Goal: Navigation & Orientation: Find specific page/section

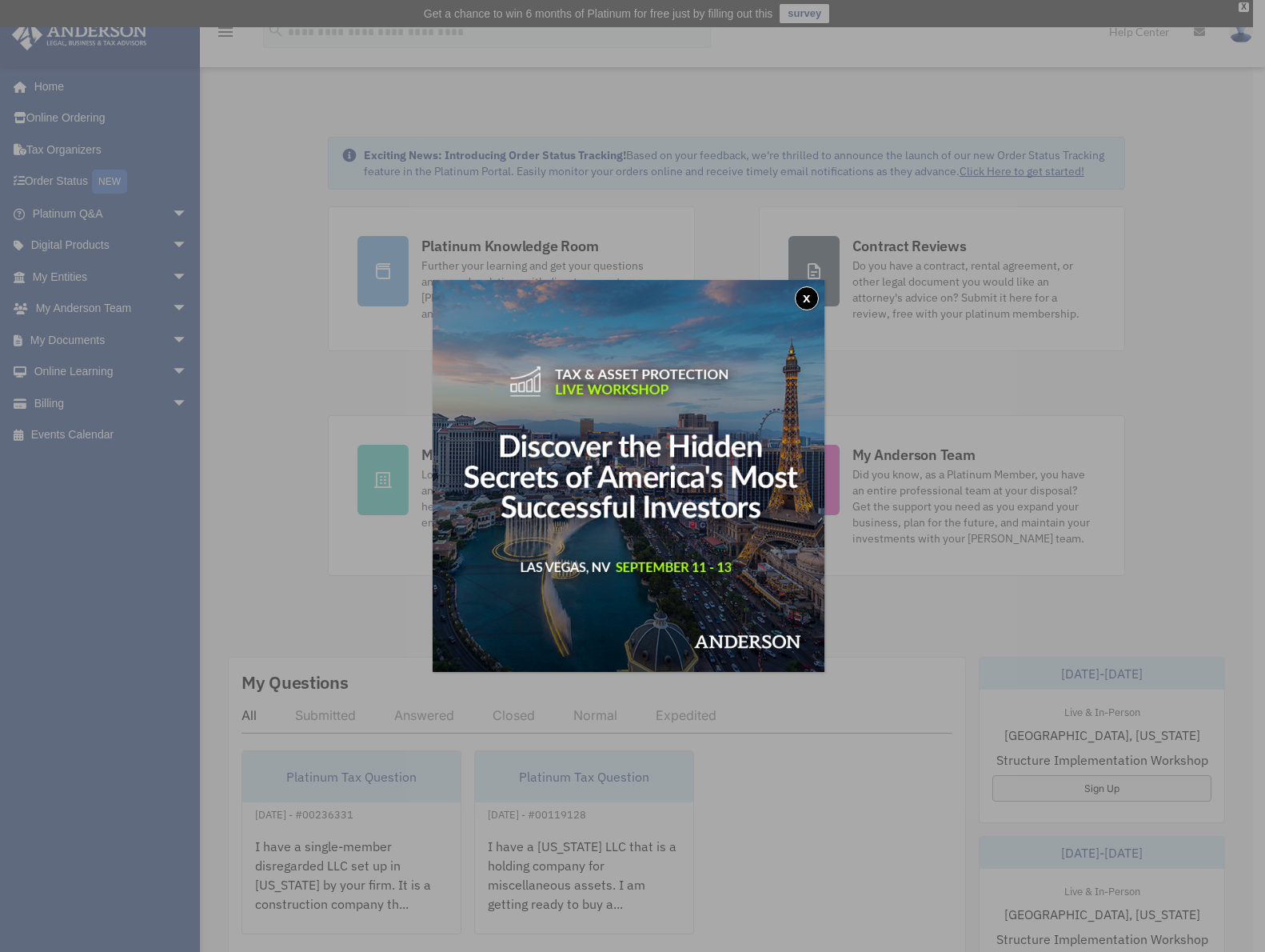
click at [808, 299] on button "x" at bounding box center [807, 298] width 24 height 24
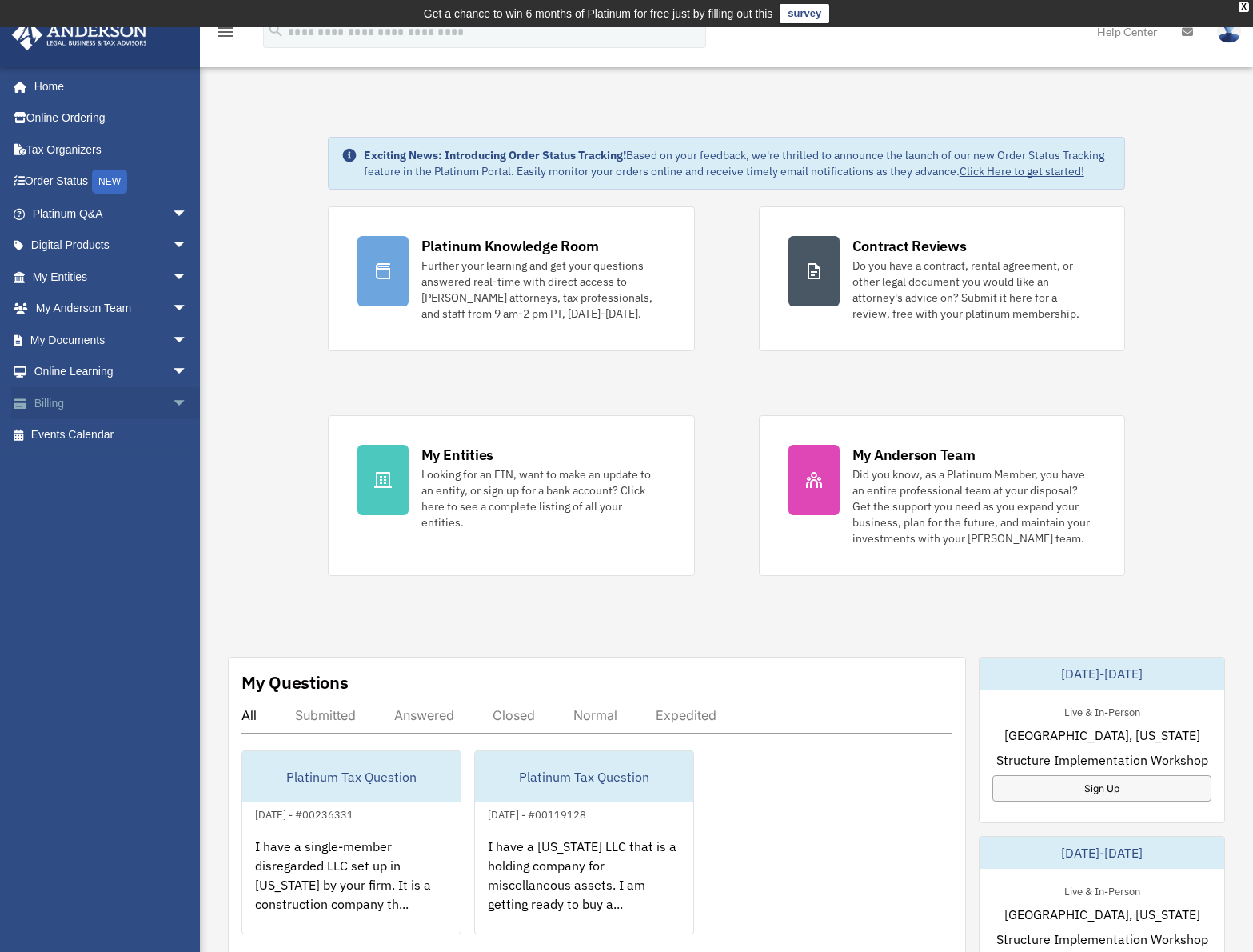
click at [175, 403] on span "arrow_drop_down" at bounding box center [188, 403] width 32 height 33
click at [98, 465] on link "Past Invoices" at bounding box center [118, 467] width 190 height 32
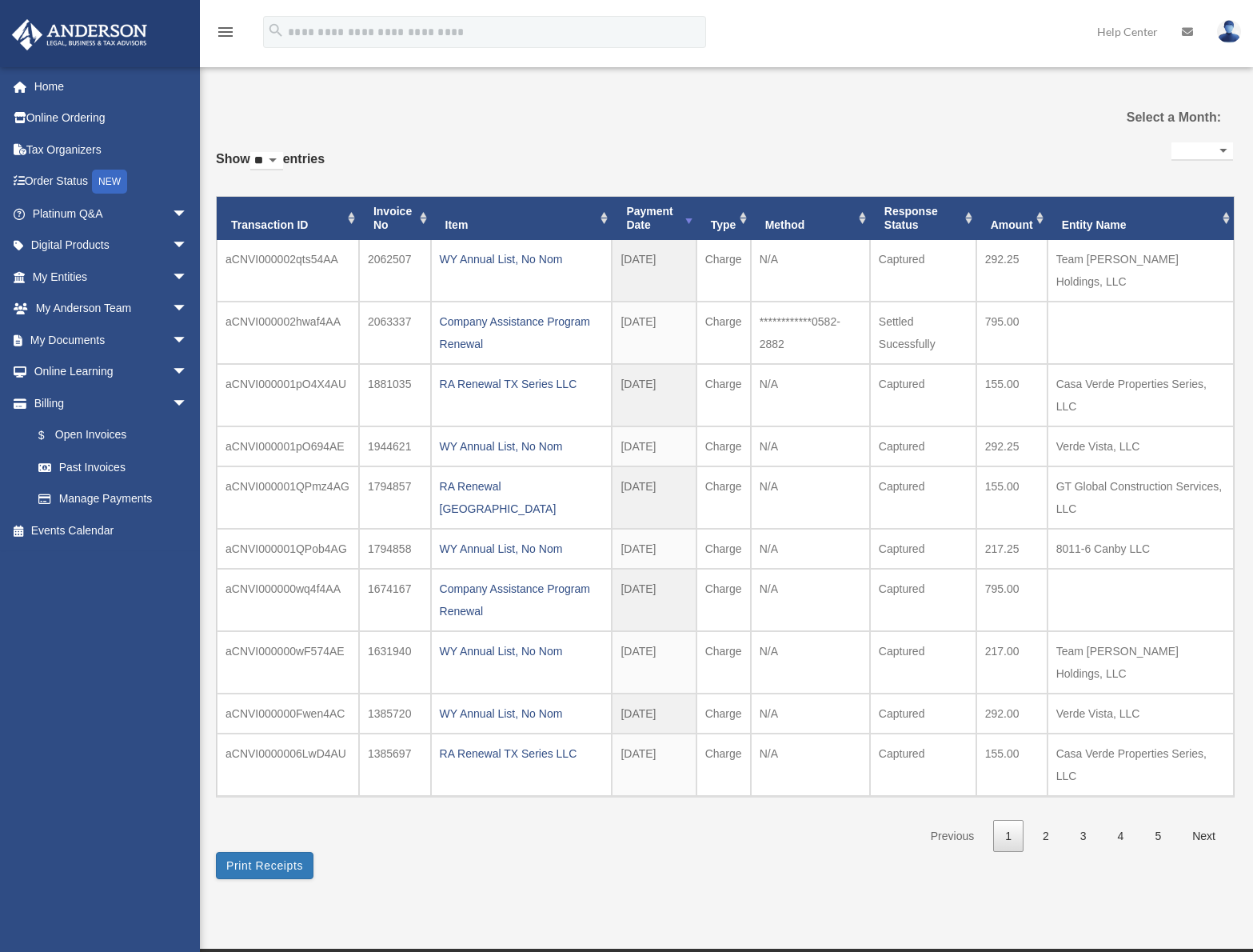
select select
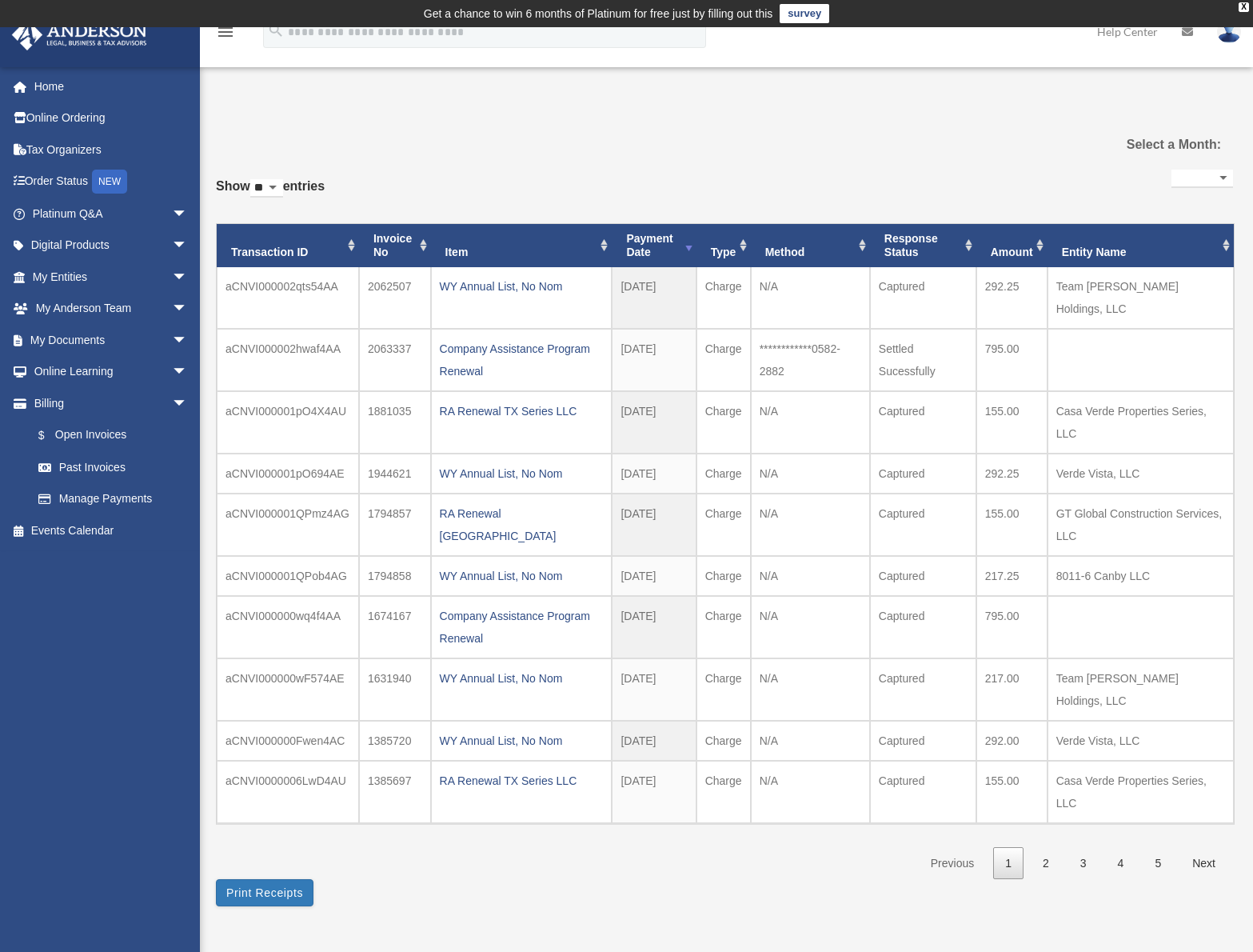
click at [673, 102] on div "**********" at bounding box center [726, 511] width 1053 height 828
click at [109, 441] on link "$ Open Invoices" at bounding box center [118, 434] width 190 height 33
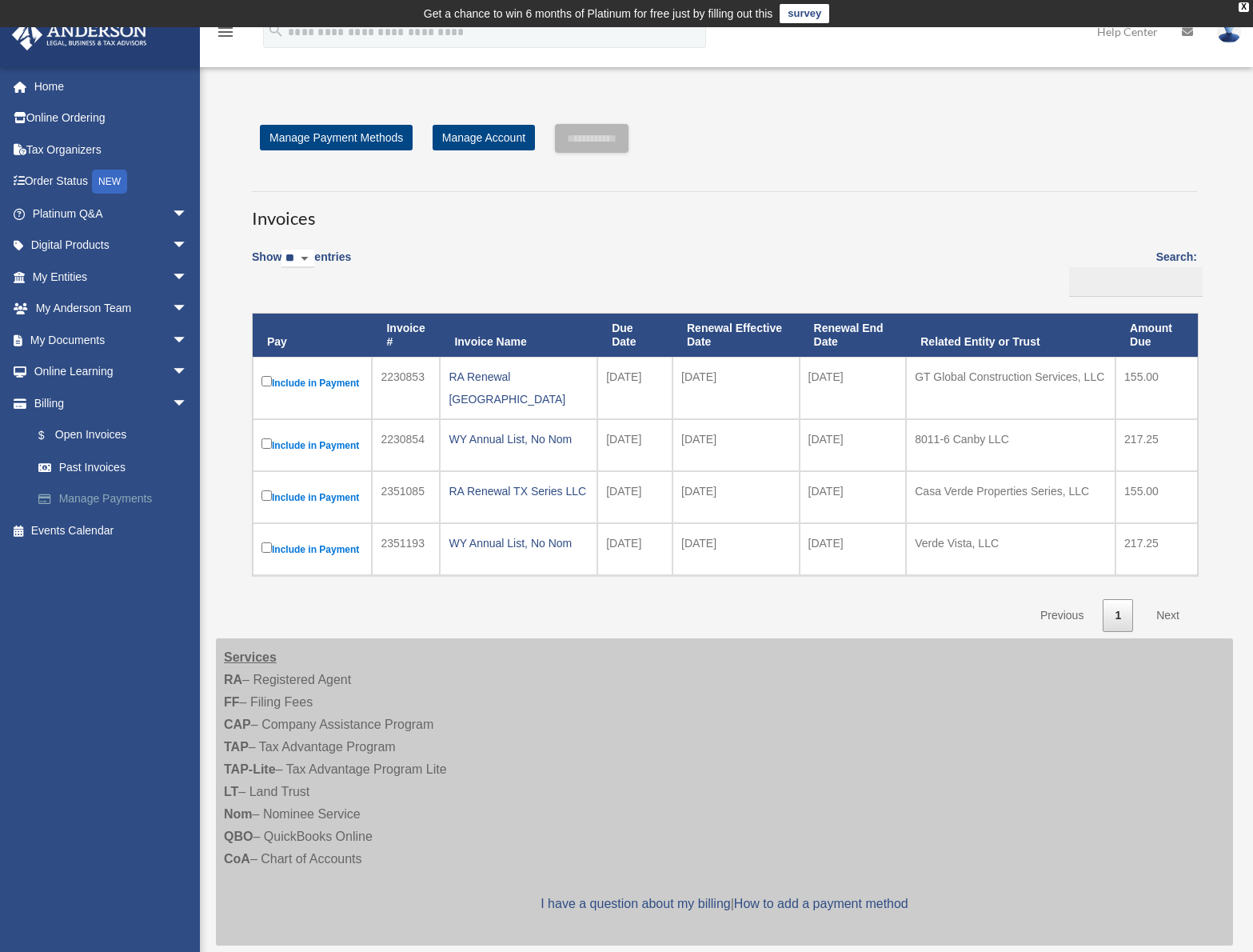
click at [91, 493] on link "Manage Payments" at bounding box center [118, 499] width 190 height 32
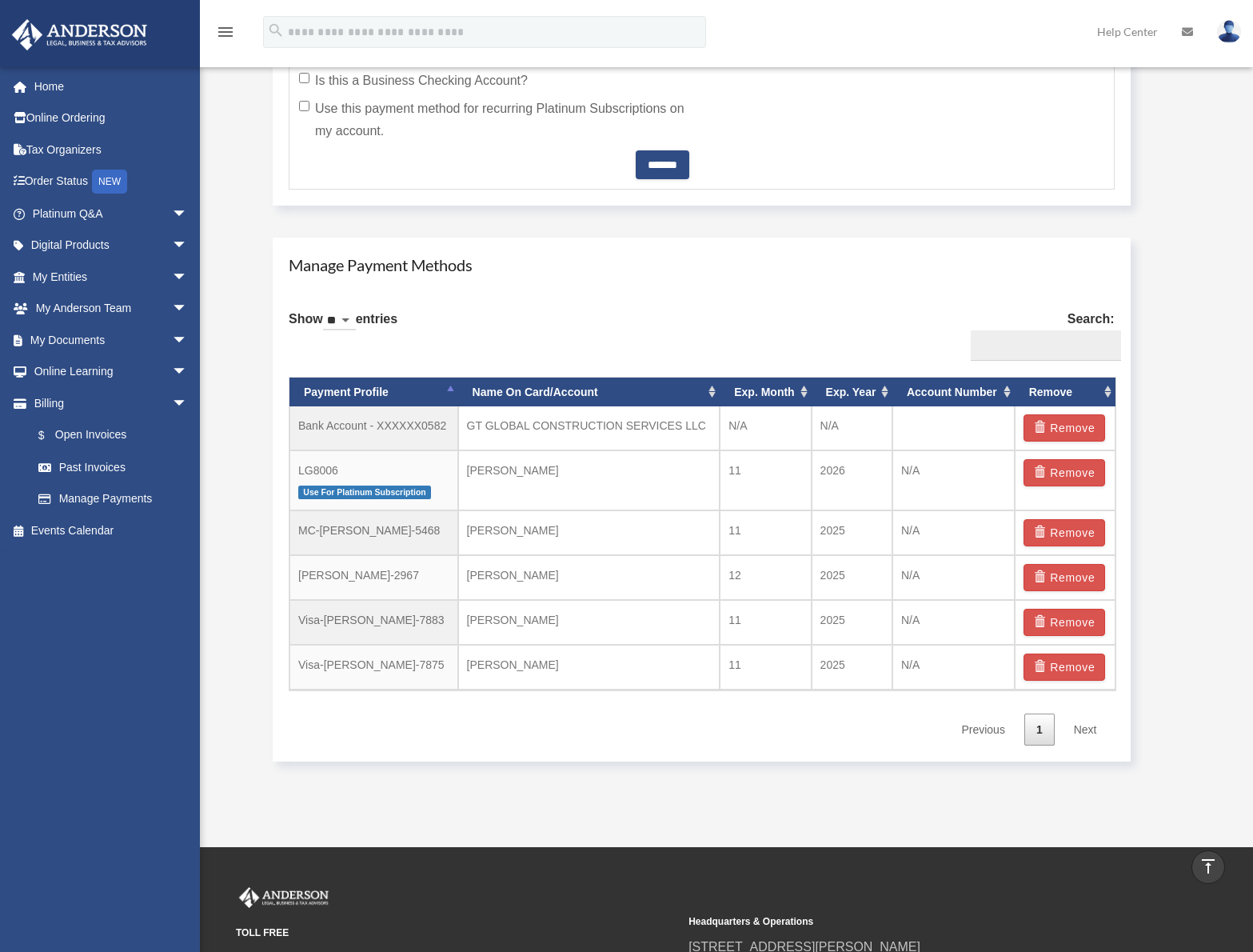
scroll to position [800, 0]
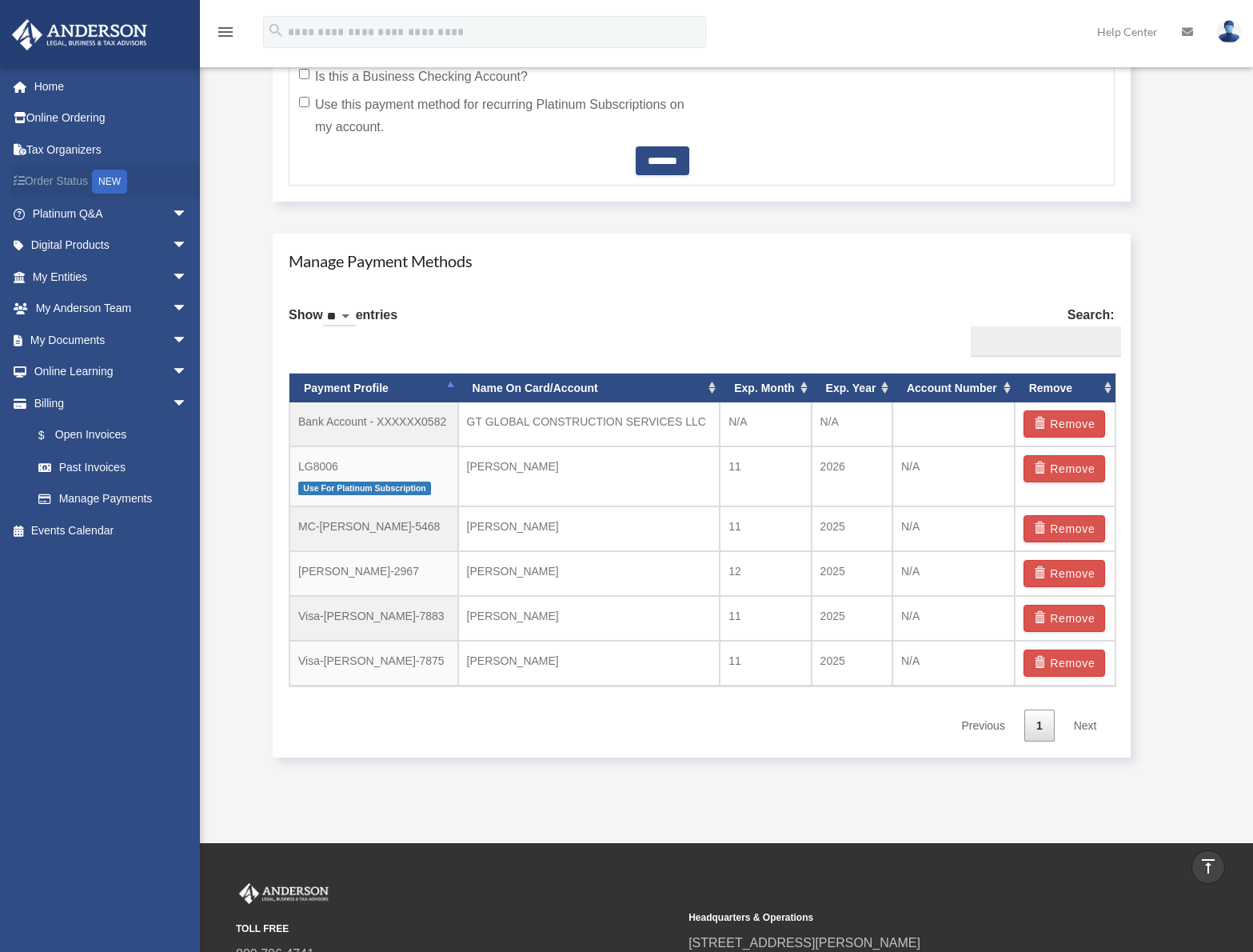
click at [76, 172] on link "Order Status NEW" at bounding box center [111, 181] width 201 height 33
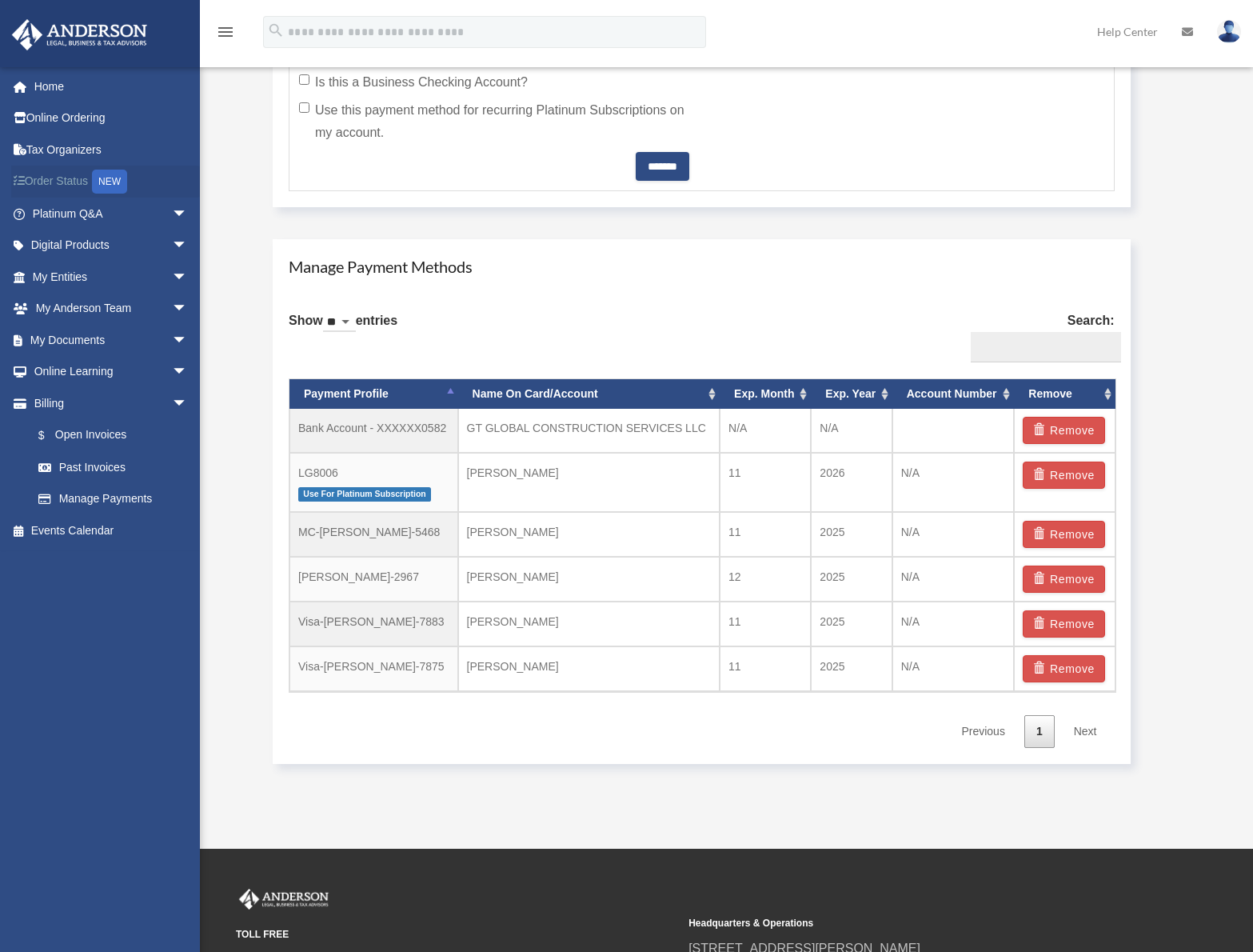
scroll to position [796, 0]
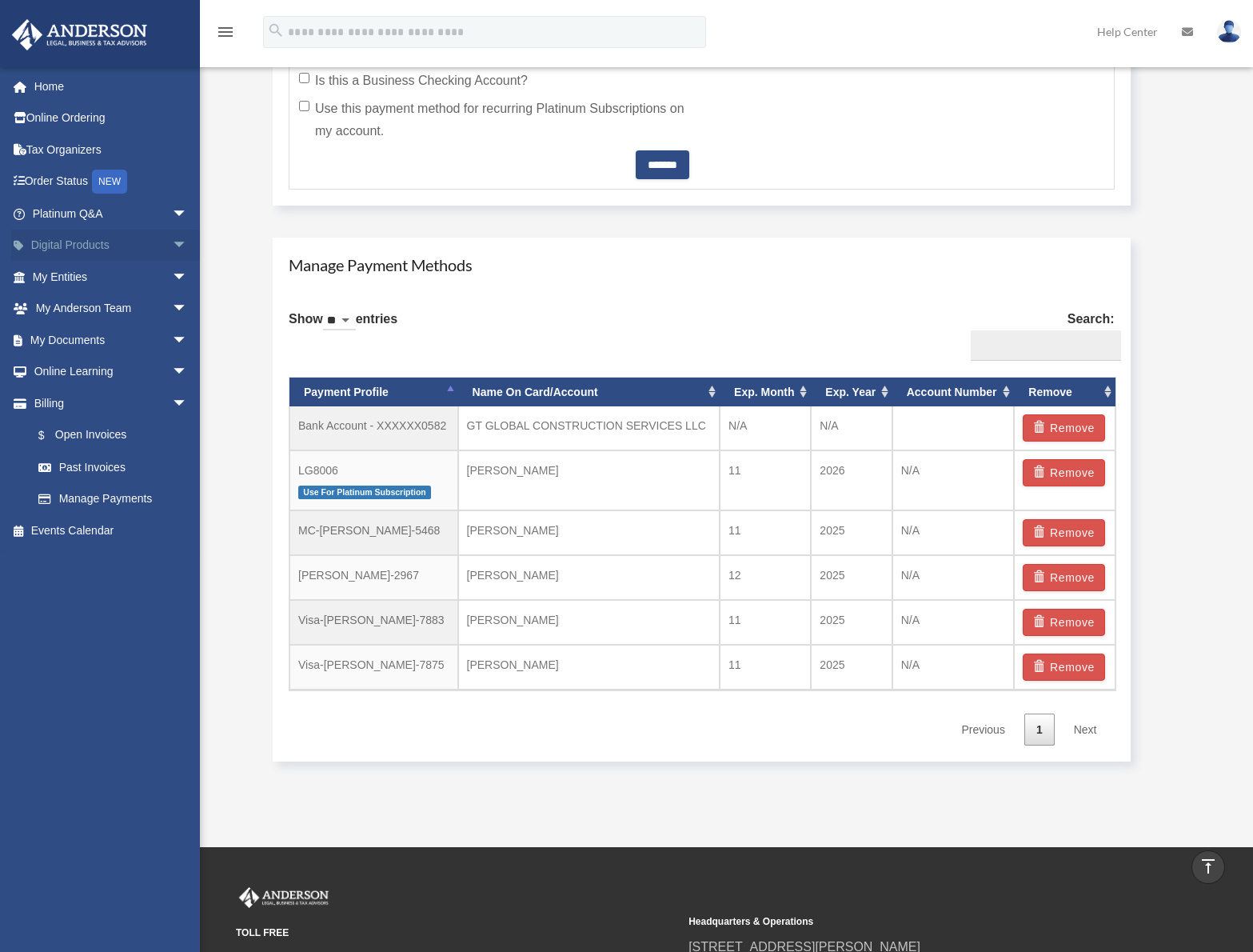
click at [173, 245] on span "arrow_drop_down" at bounding box center [188, 245] width 32 height 33
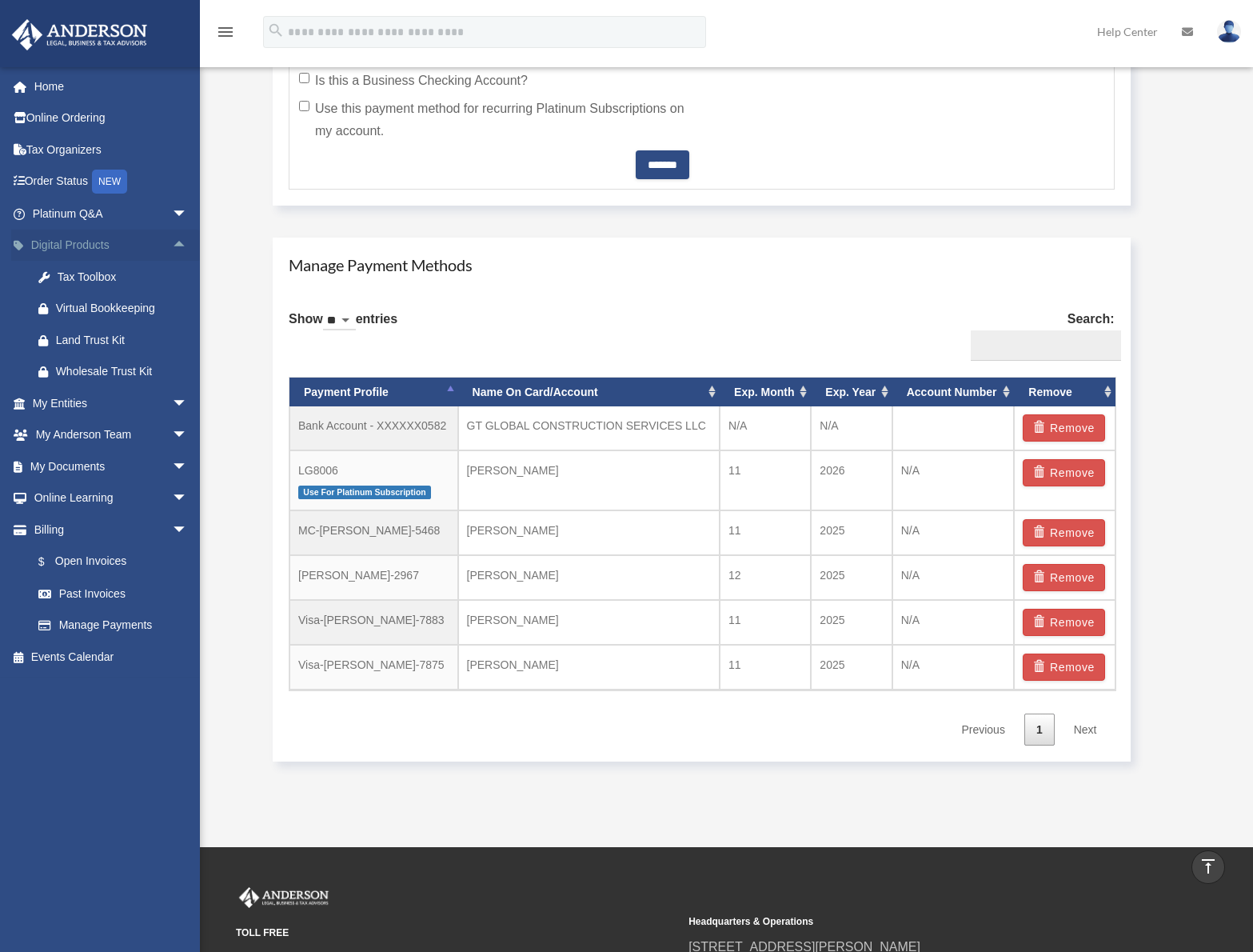
click at [173, 245] on span "arrow_drop_up" at bounding box center [188, 245] width 32 height 33
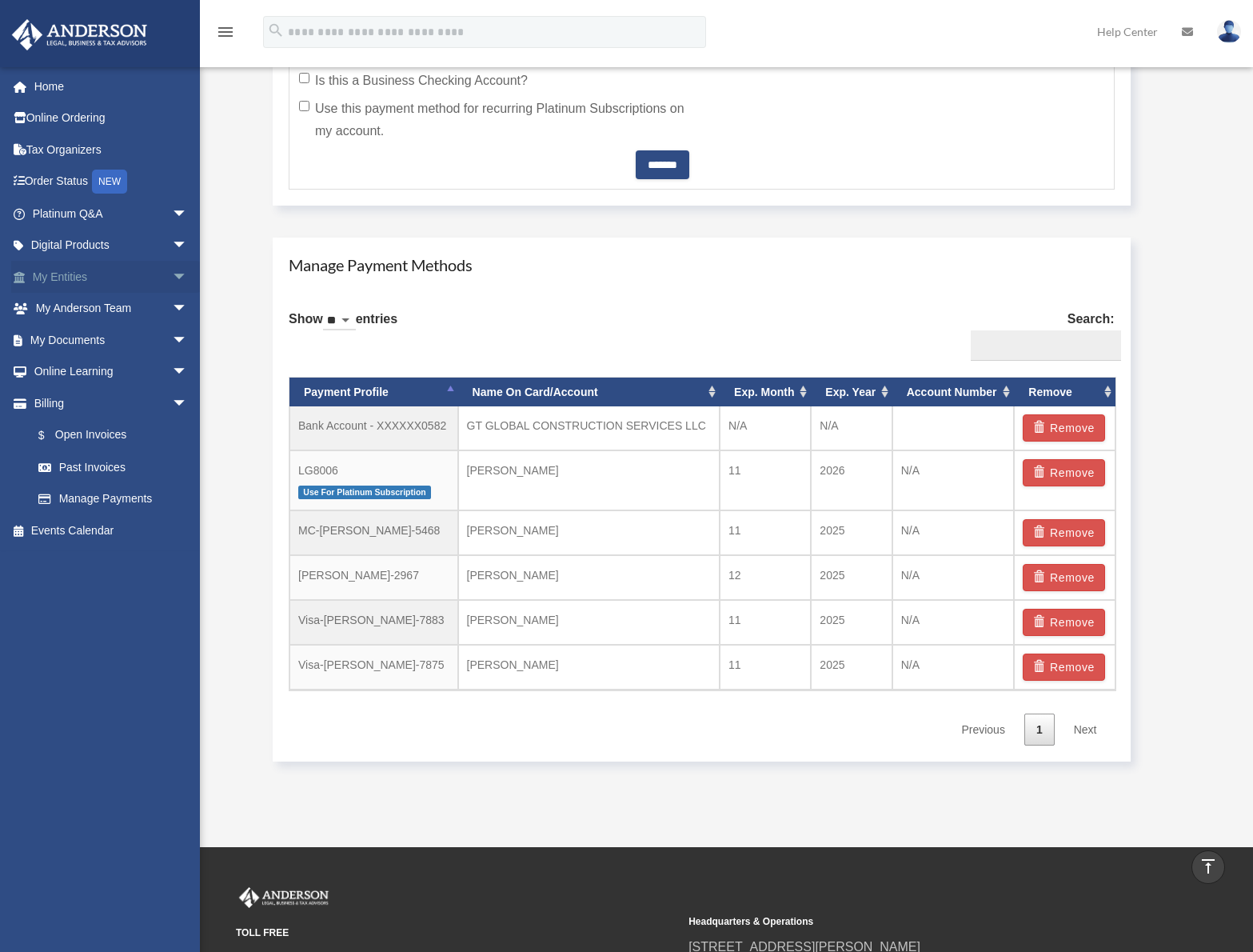
click at [172, 281] on span "arrow_drop_down" at bounding box center [188, 276] width 32 height 33
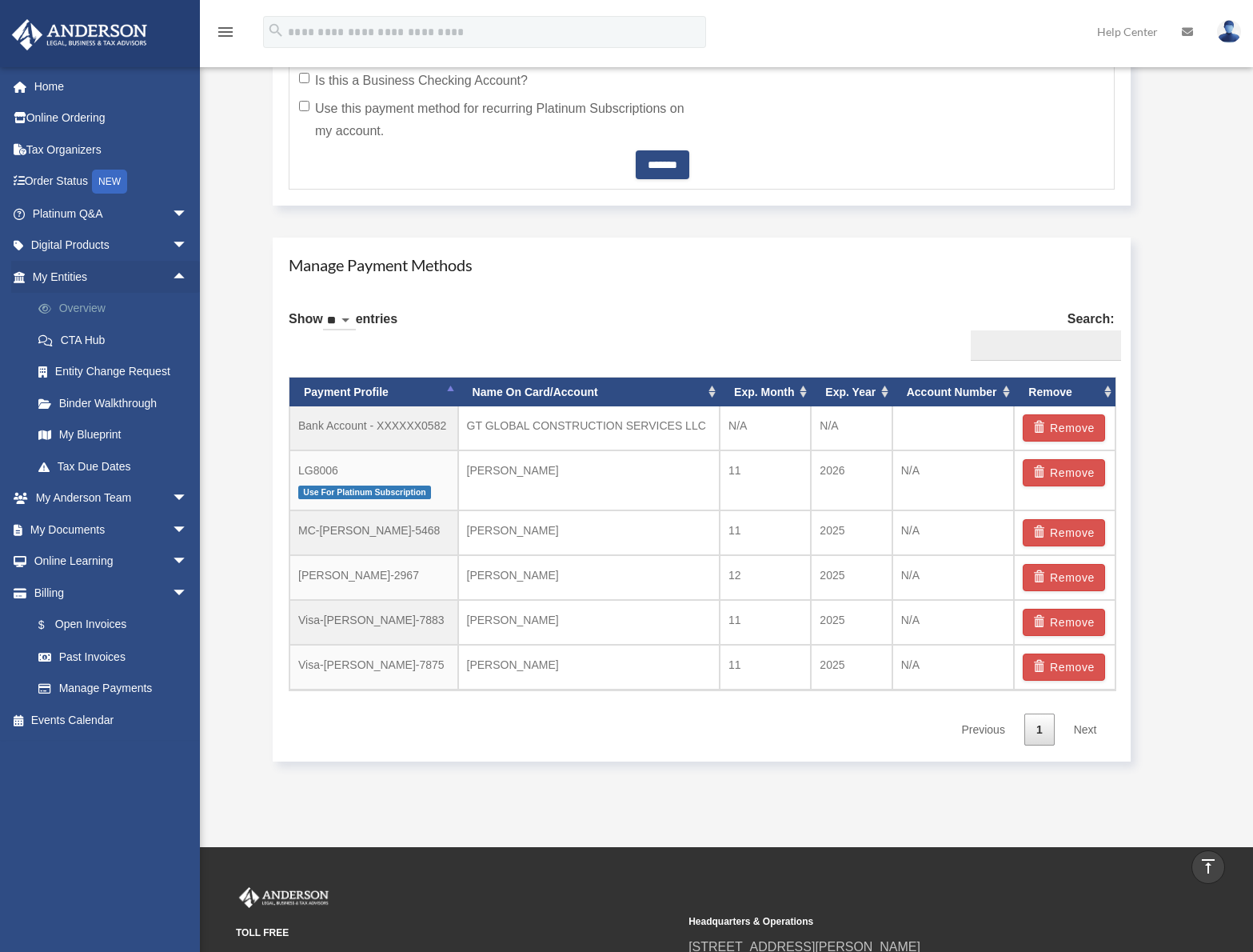
click at [115, 305] on link "Overview" at bounding box center [118, 309] width 190 height 32
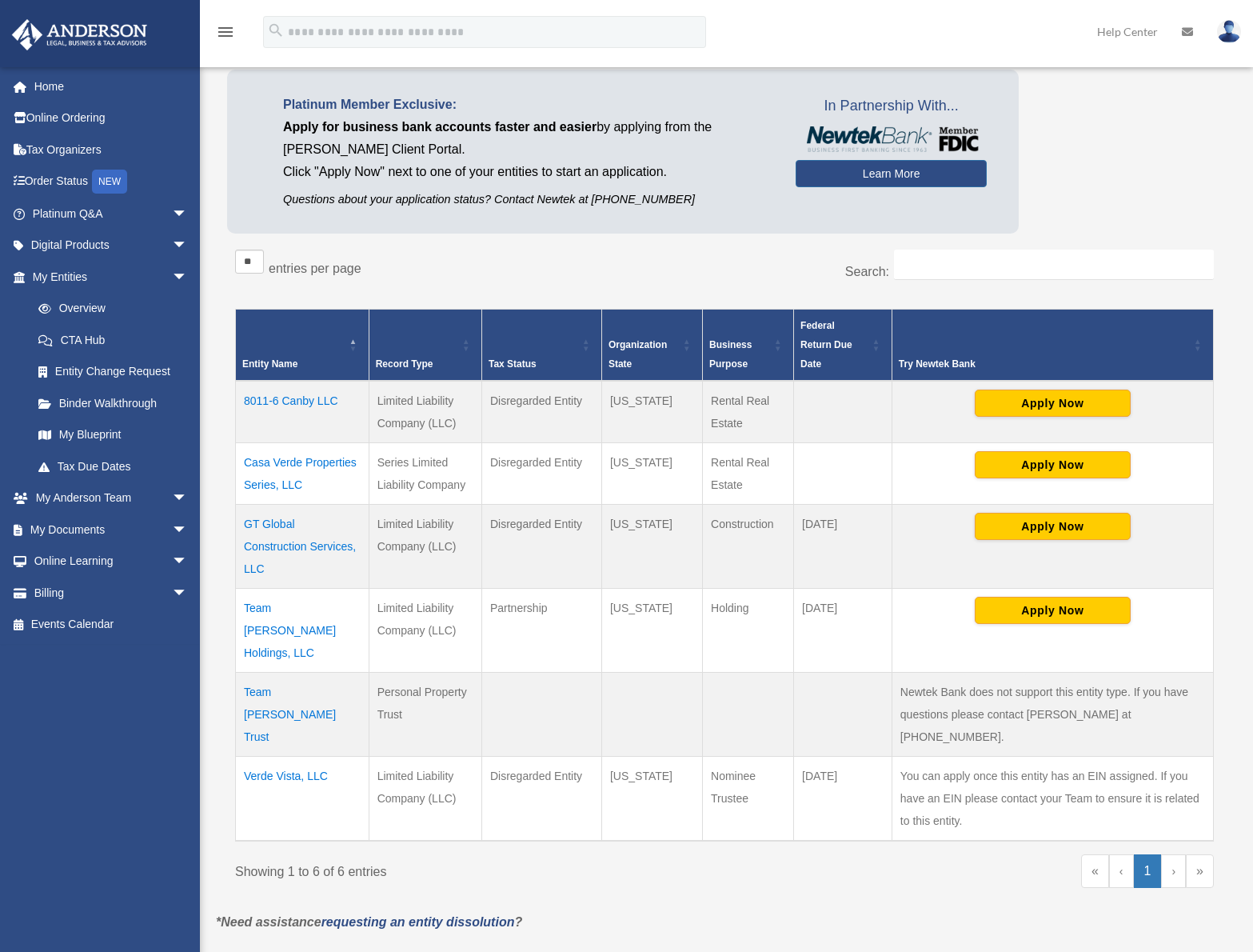
scroll to position [160, 0]
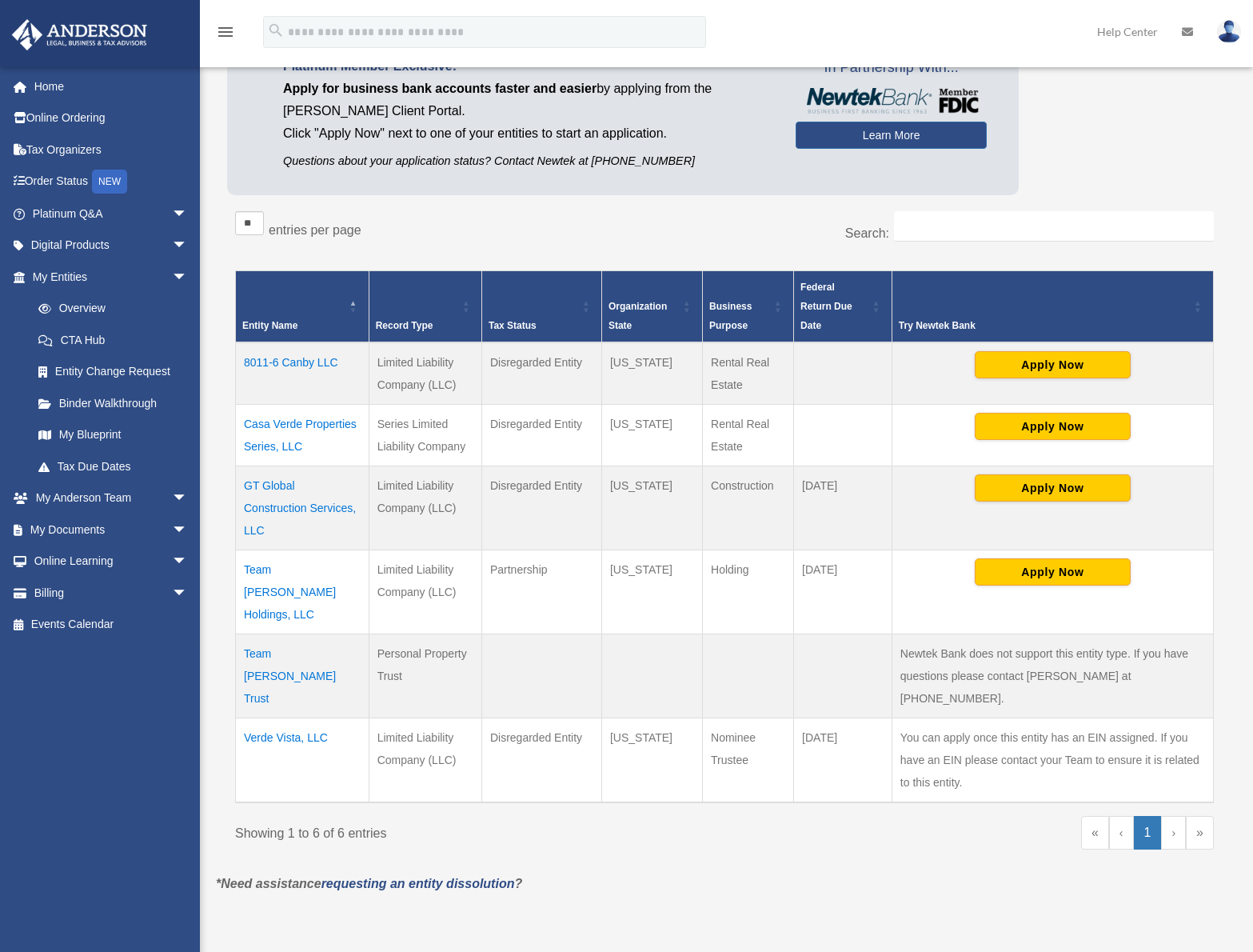
click at [748, 228] on div "Search:" at bounding box center [975, 234] width 477 height 47
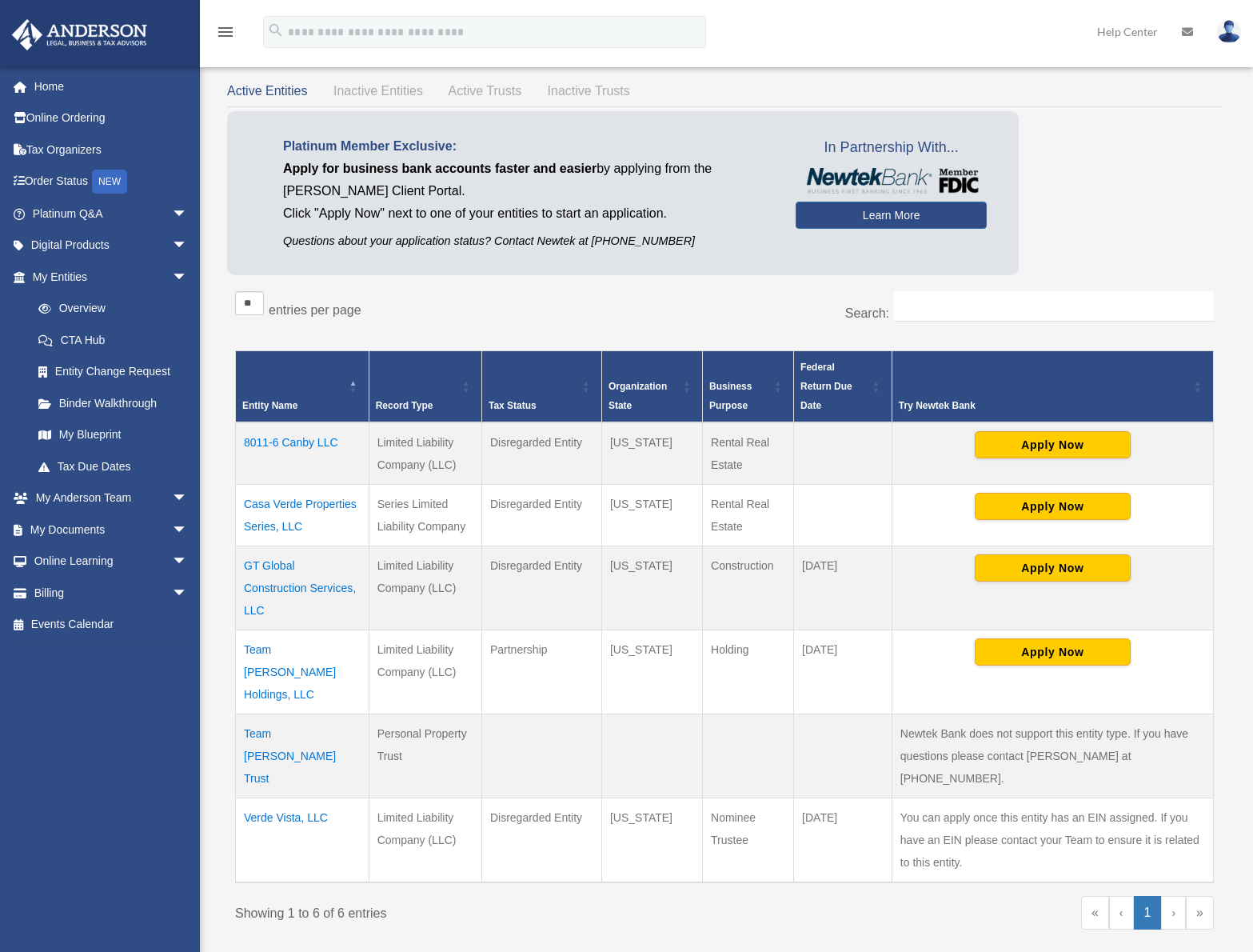
scroll to position [0, 0]
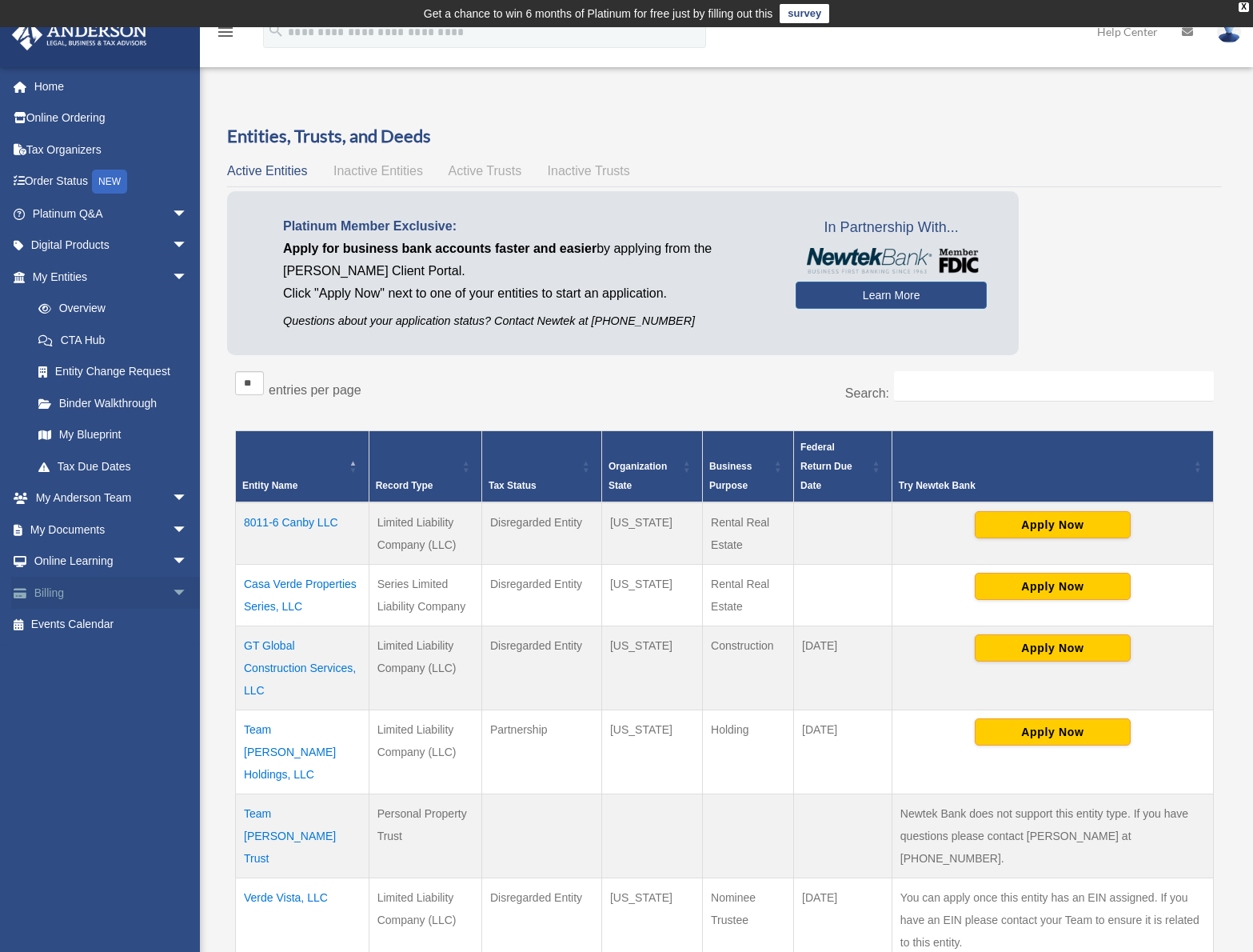
click at [172, 592] on span "arrow_drop_down" at bounding box center [188, 593] width 32 height 33
click at [120, 655] on link "Past Invoices" at bounding box center [118, 656] width 190 height 32
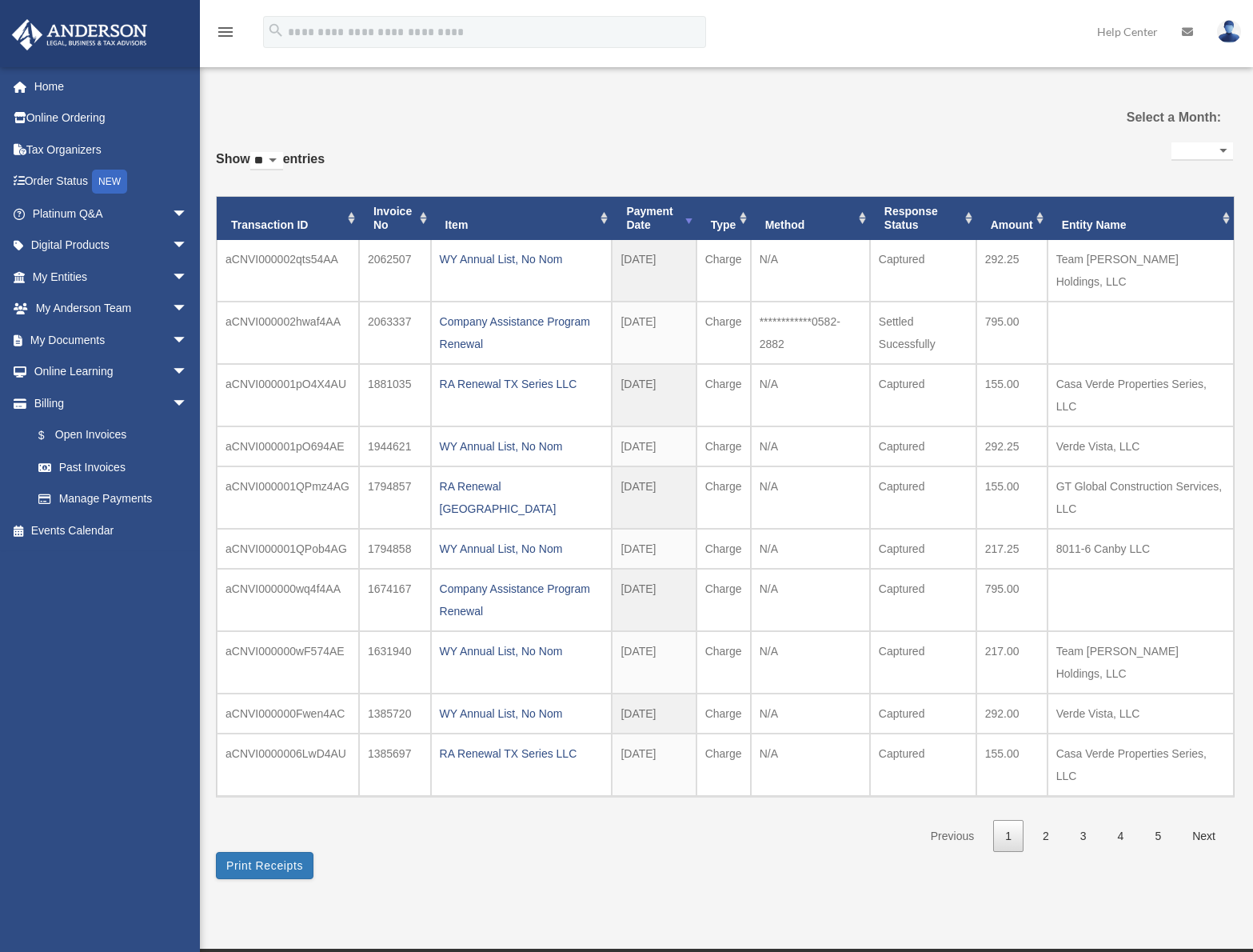
select select
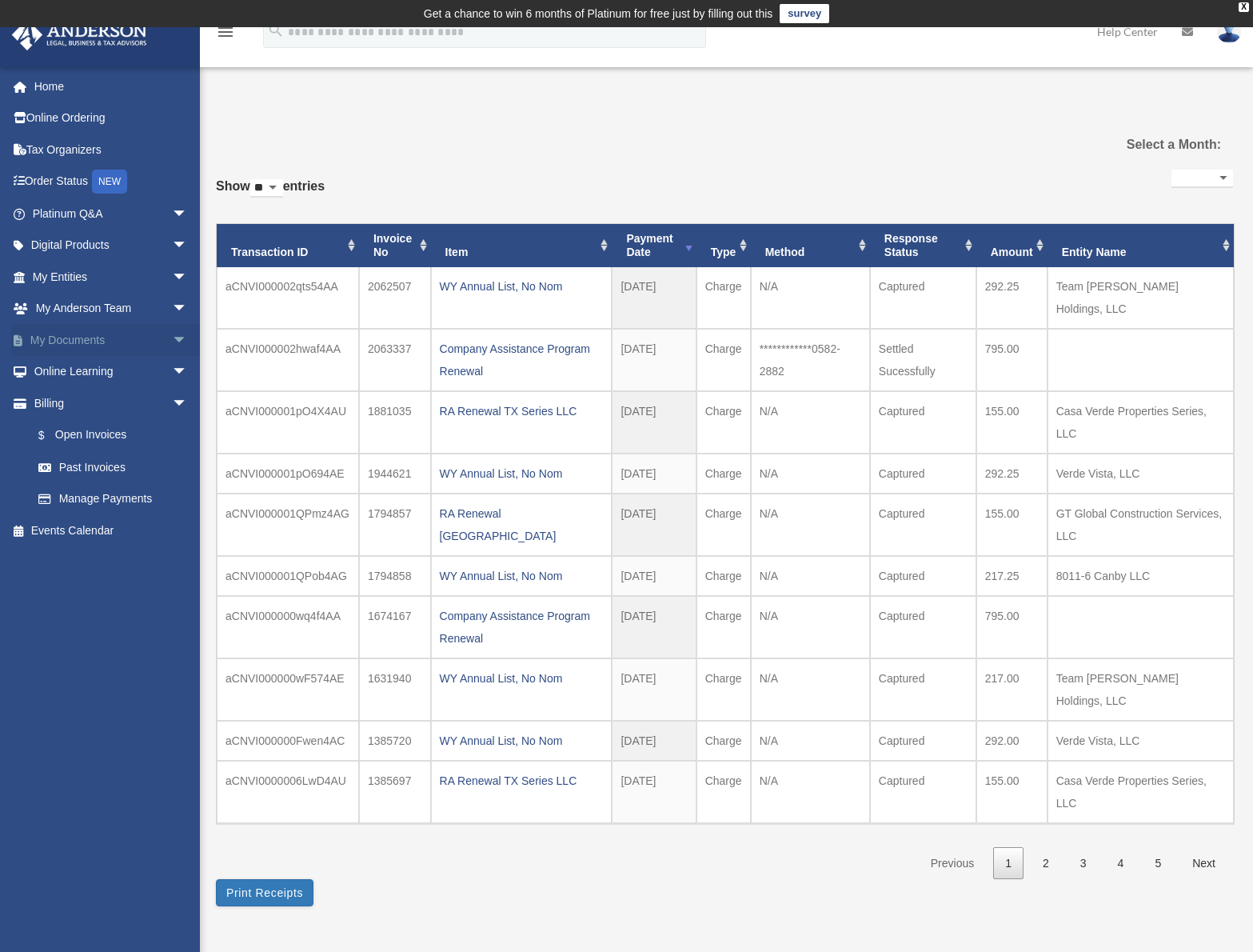
click at [172, 337] on span "arrow_drop_down" at bounding box center [188, 339] width 32 height 33
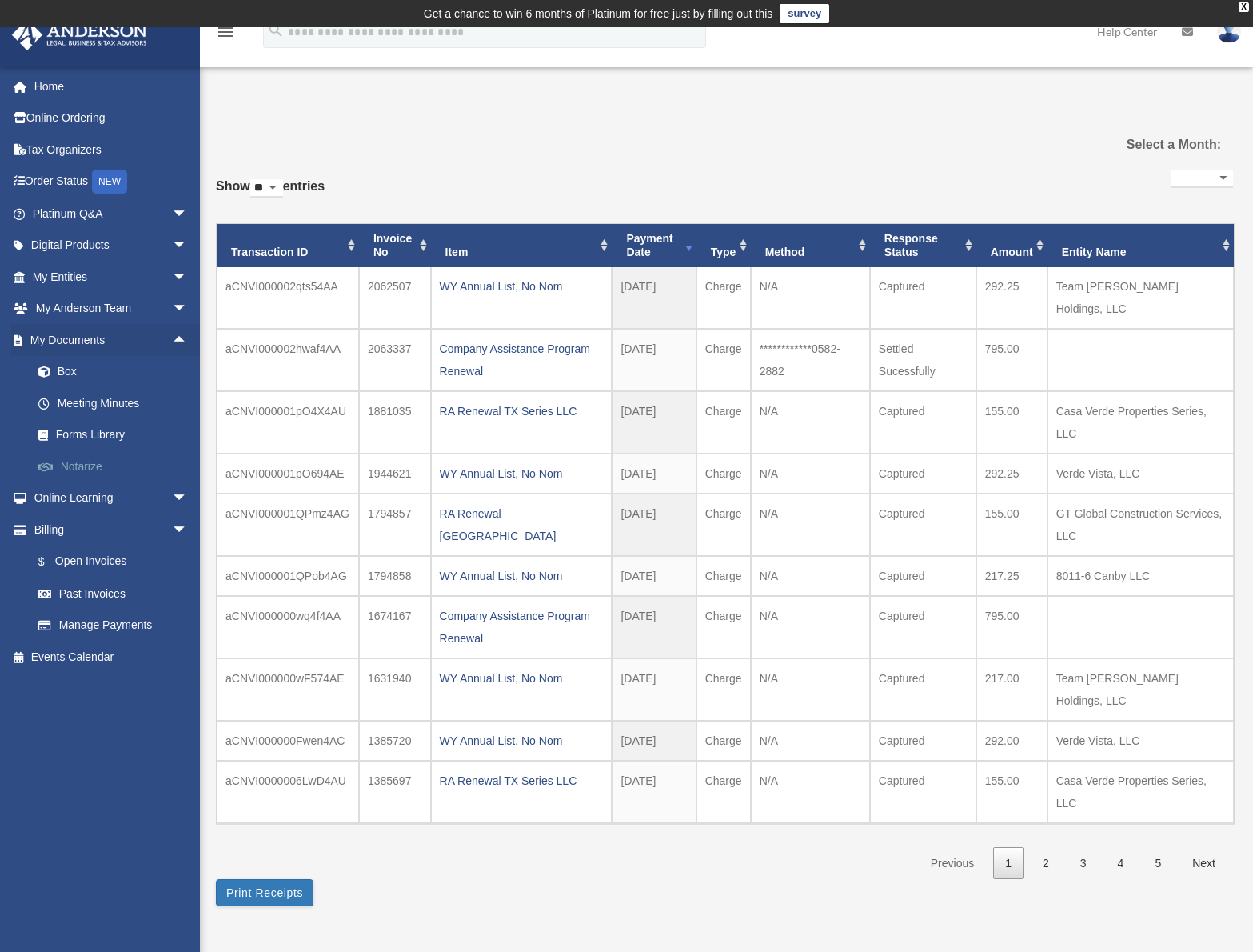
click at [94, 459] on link "Notarize" at bounding box center [118, 466] width 190 height 32
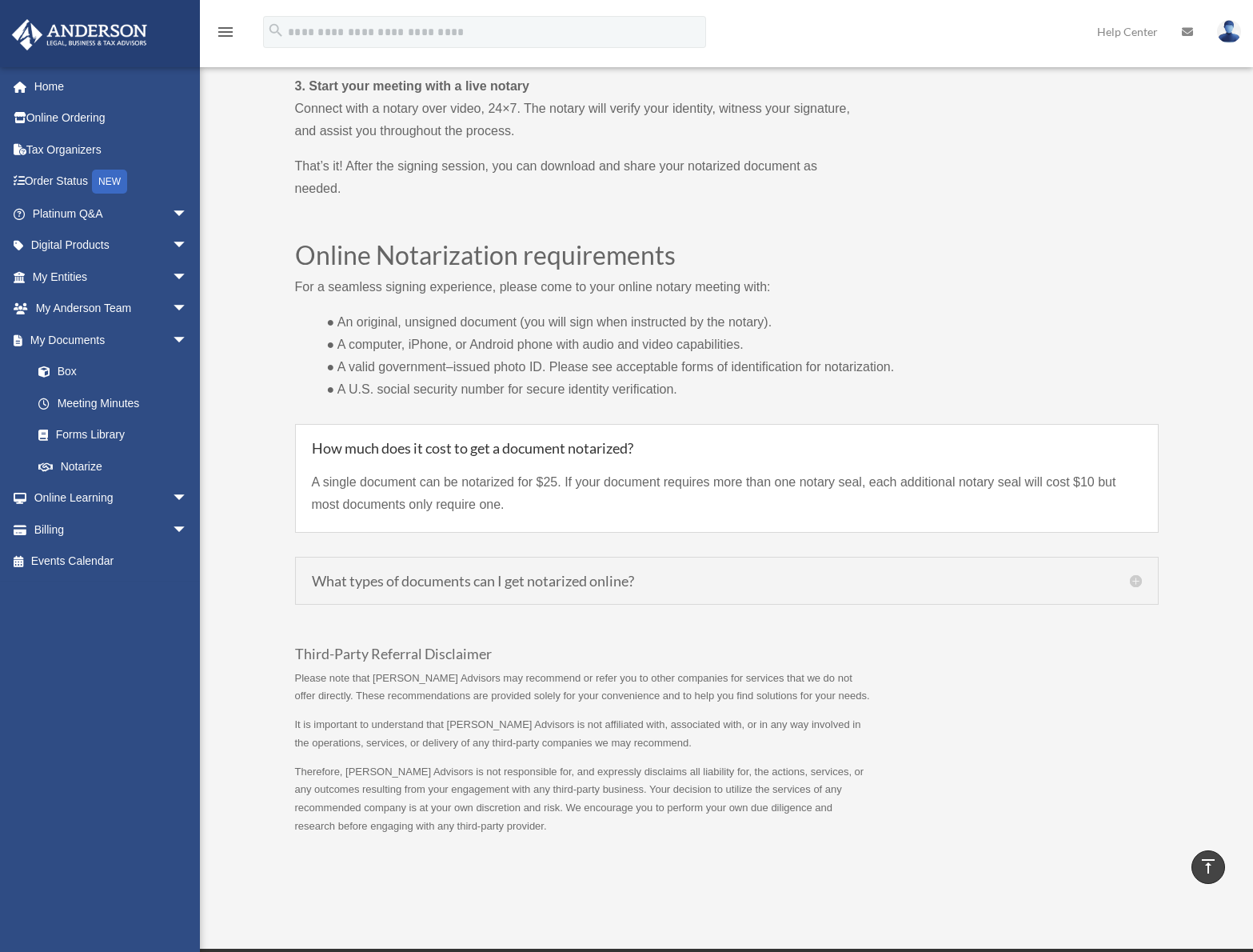
scroll to position [960, 0]
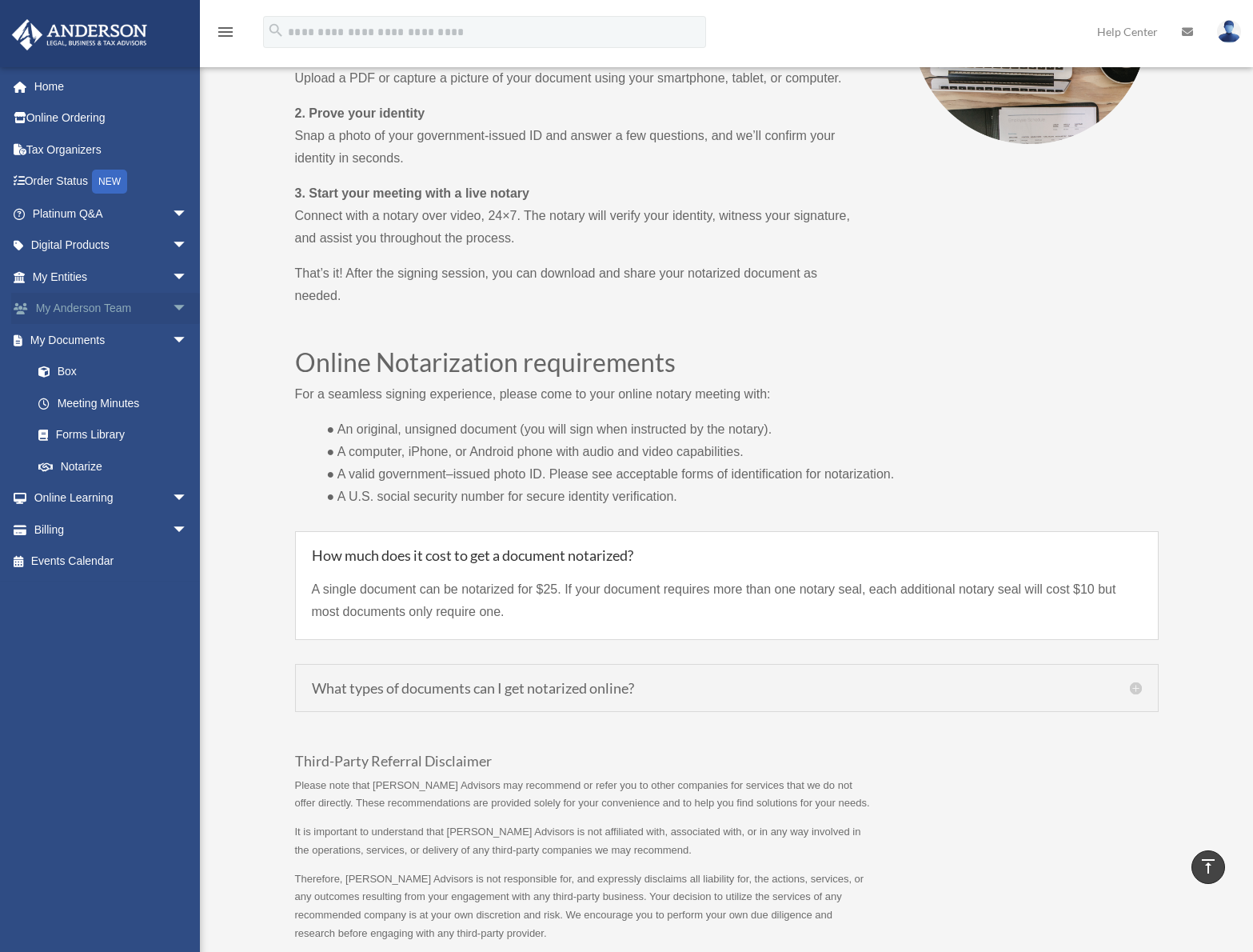
click at [176, 309] on span "arrow_drop_down" at bounding box center [188, 309] width 32 height 33
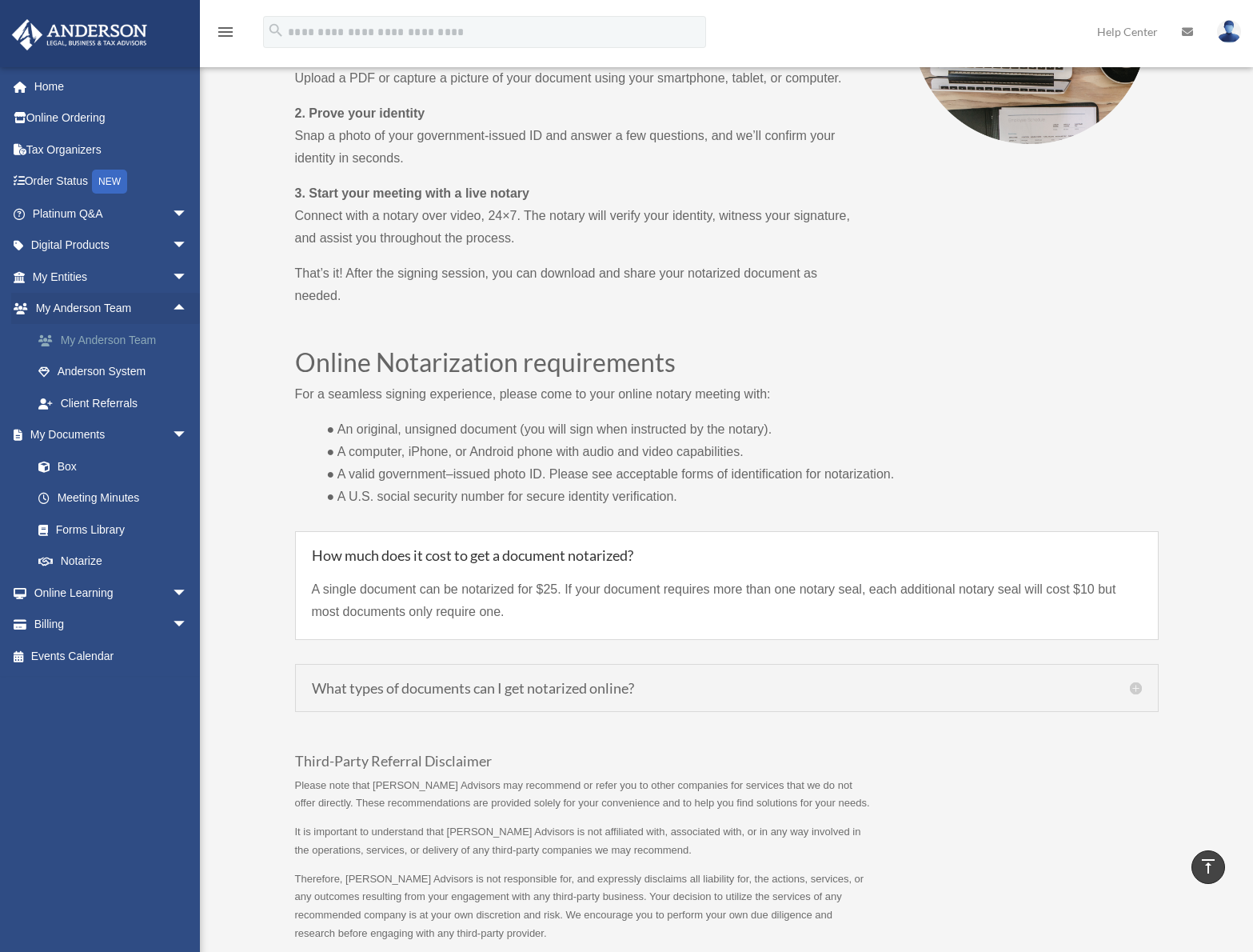
click at [139, 337] on link "My Anderson Team" at bounding box center [118, 339] width 190 height 32
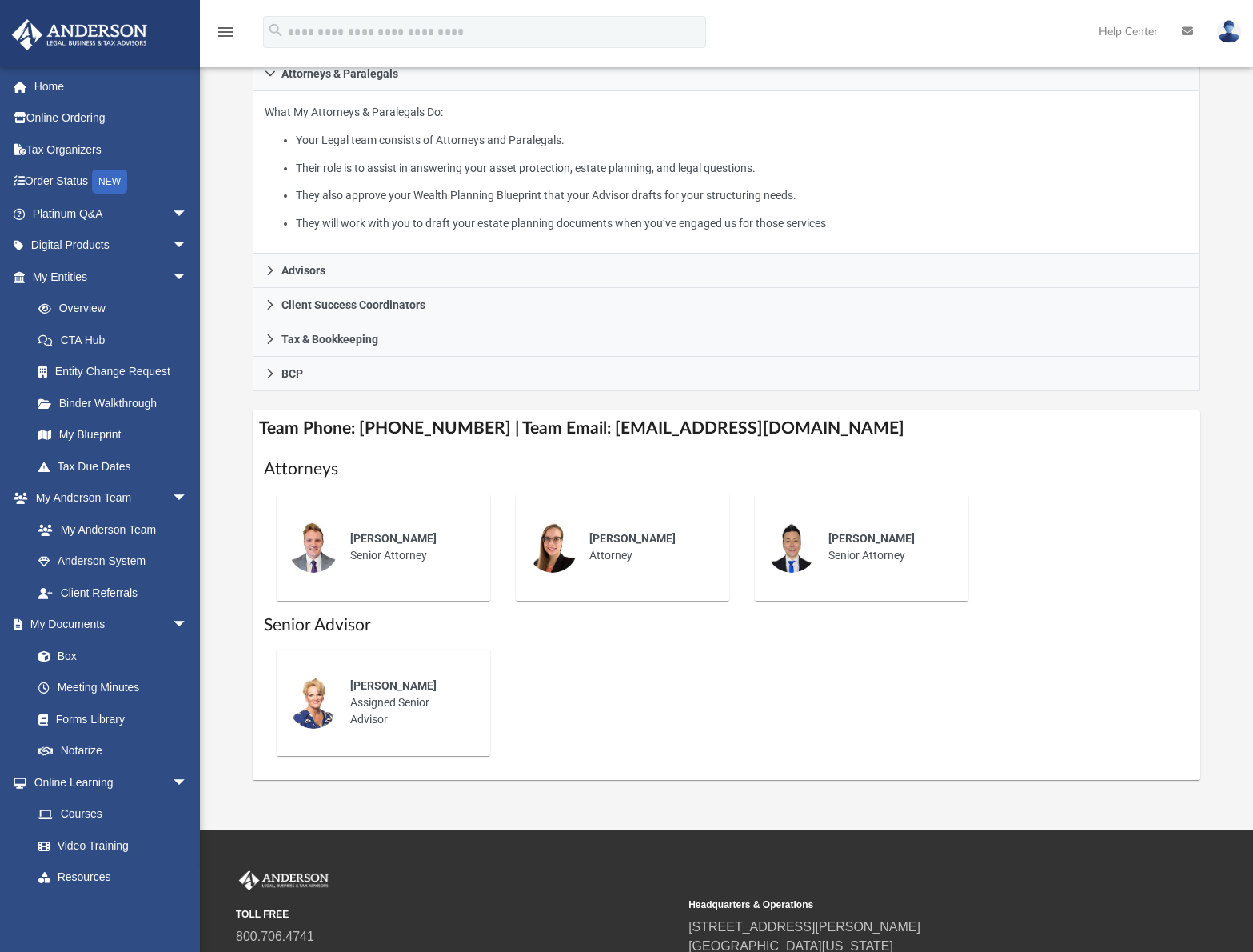
scroll to position [320, 0]
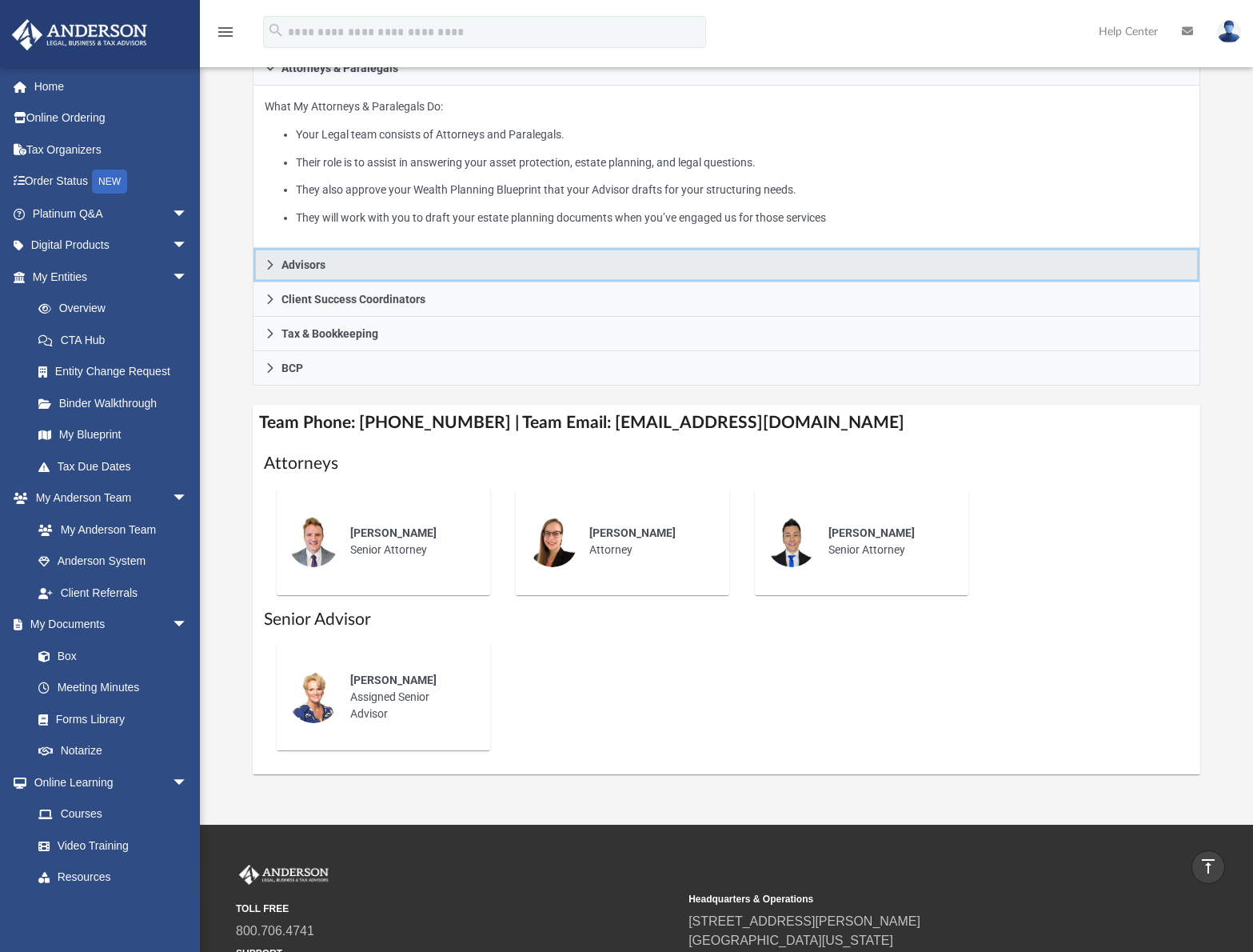
click at [269, 267] on icon at bounding box center [270, 265] width 6 height 10
